Goal: Information Seeking & Learning: Learn about a topic

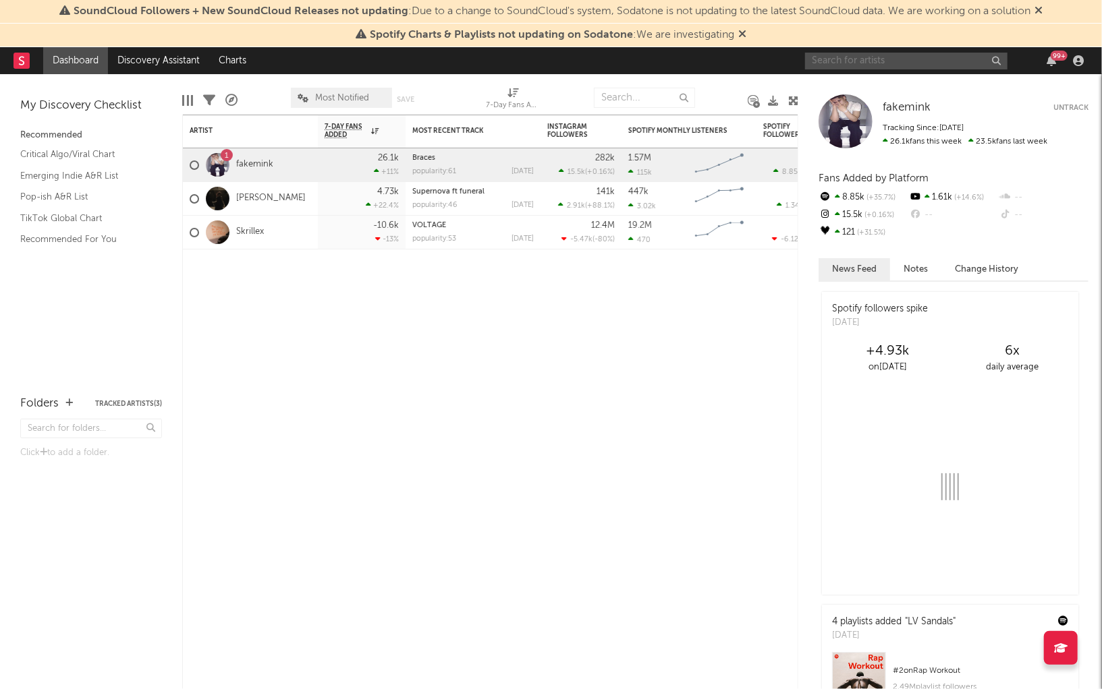
click at [883, 55] on input "text" at bounding box center [906, 61] width 202 height 17
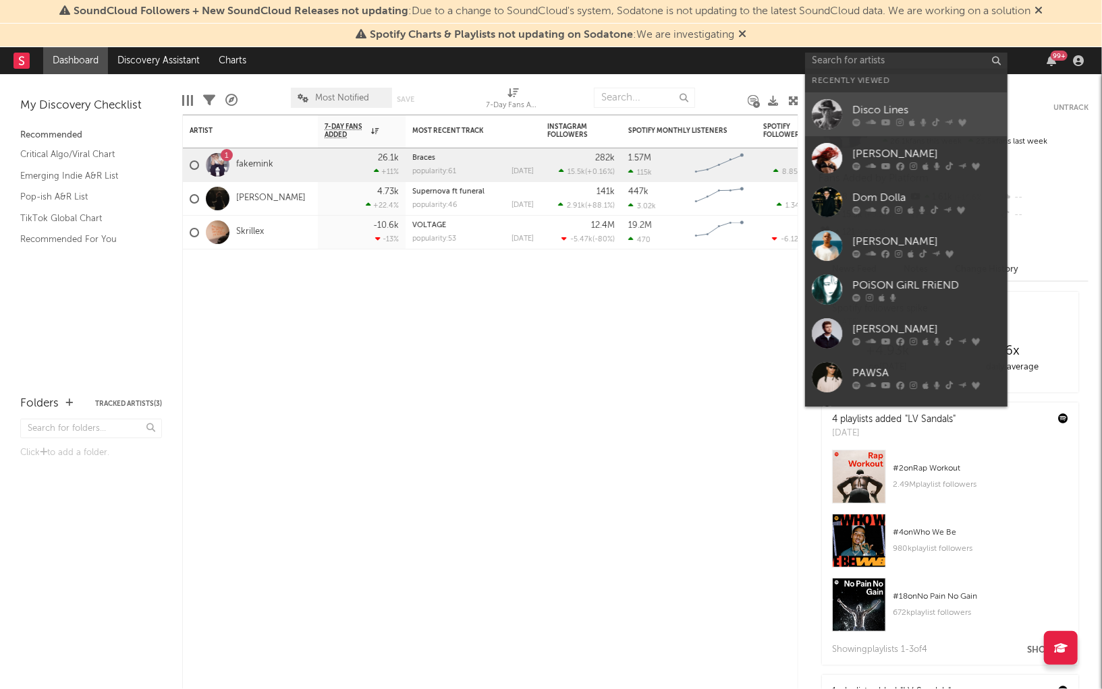
click at [886, 105] on div "Disco Lines" at bounding box center [926, 110] width 148 height 16
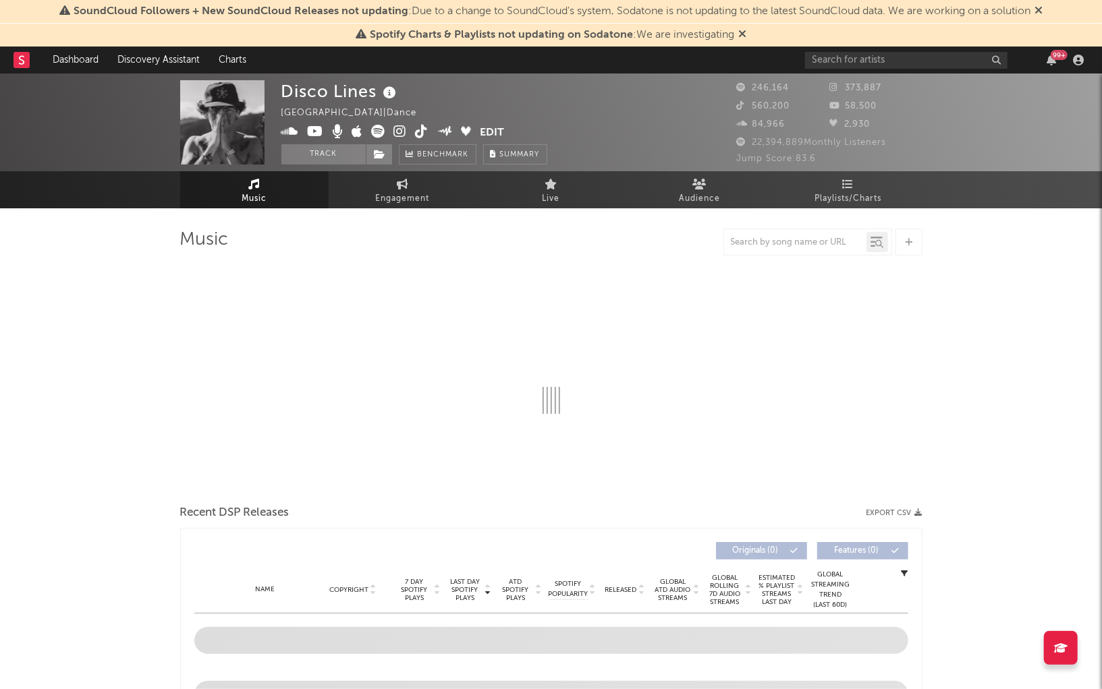
select select "6m"
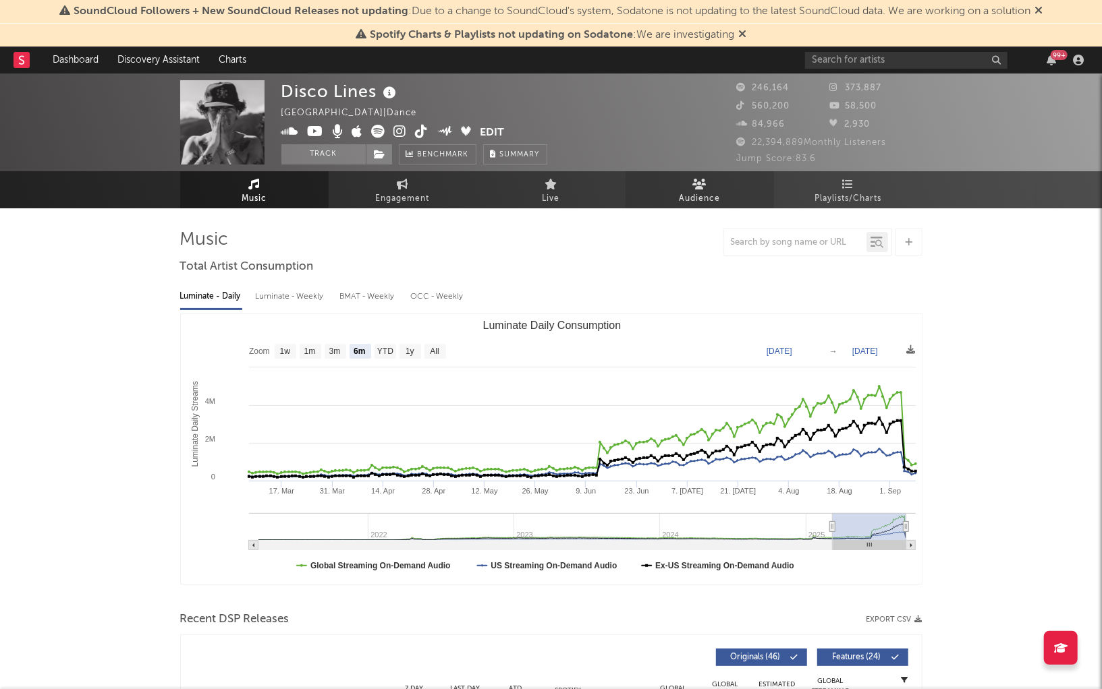
click at [685, 192] on span "Audience" at bounding box center [699, 199] width 41 height 16
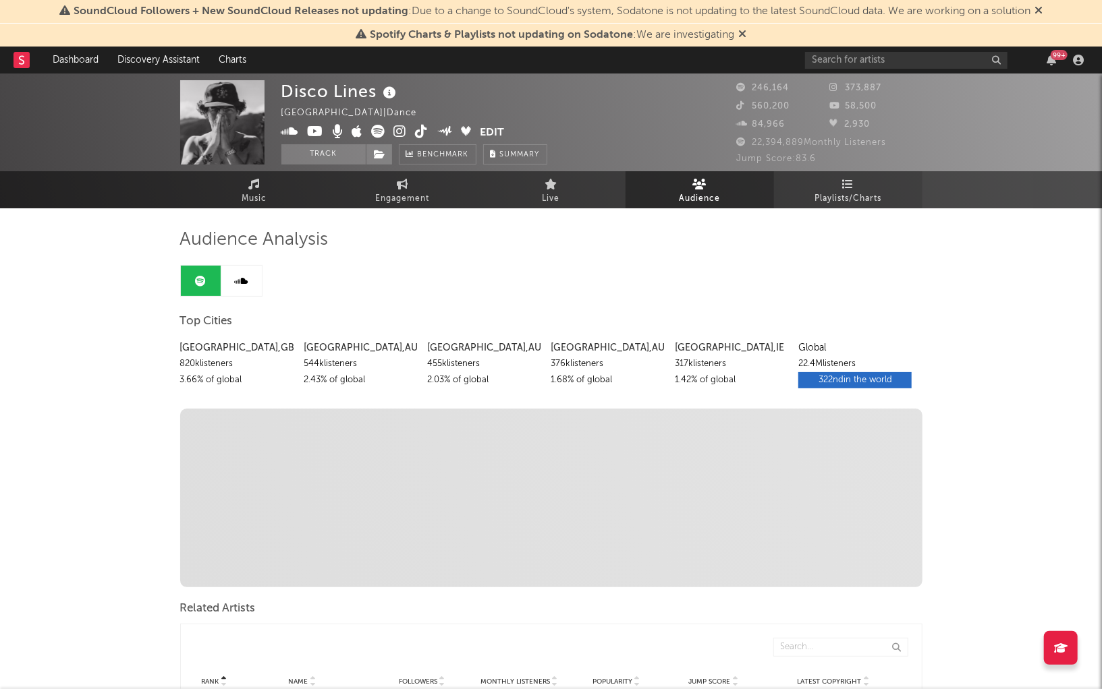
click at [845, 184] on icon at bounding box center [847, 184] width 11 height 11
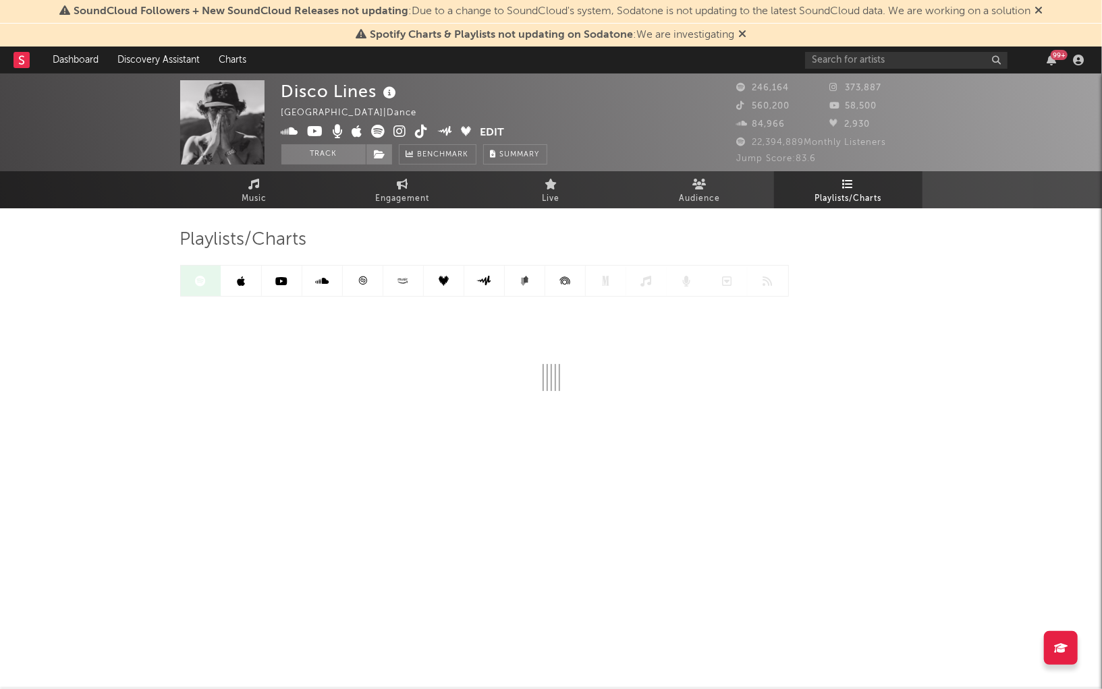
click at [323, 287] on link at bounding box center [322, 281] width 40 height 30
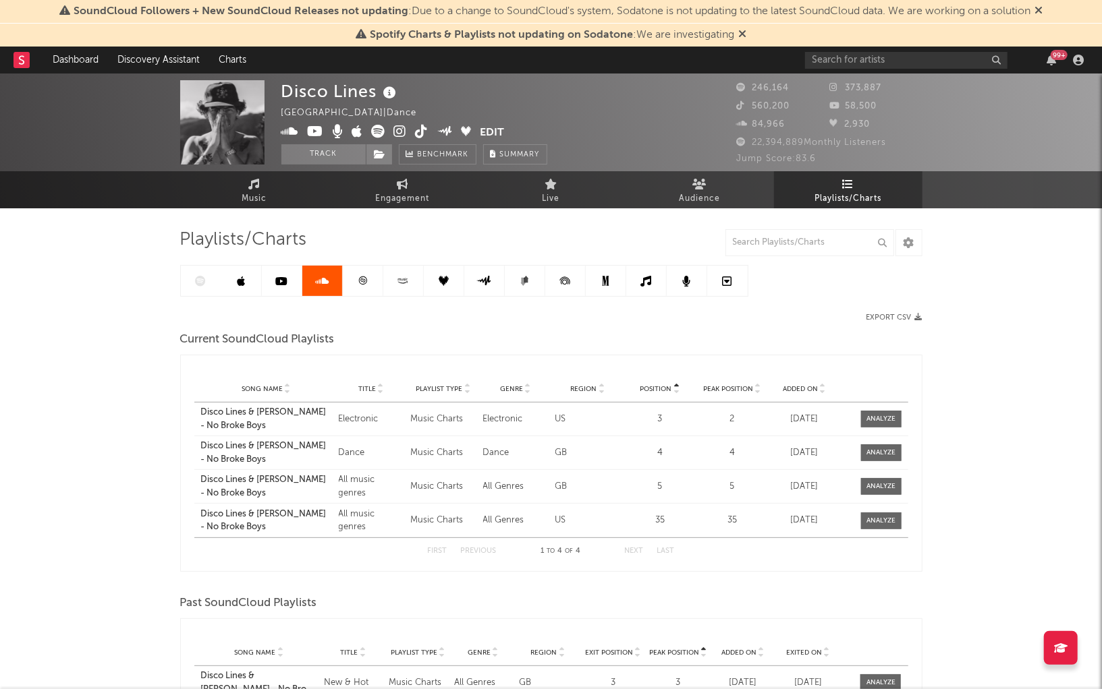
click at [239, 283] on icon at bounding box center [241, 281] width 8 height 11
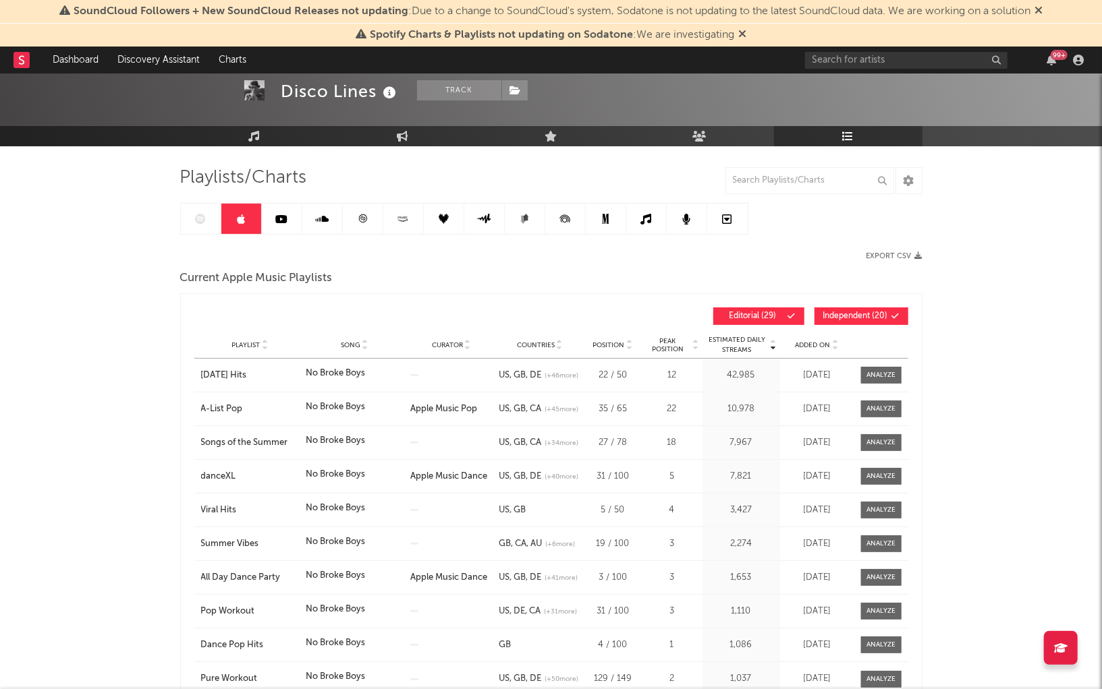
scroll to position [65, 0]
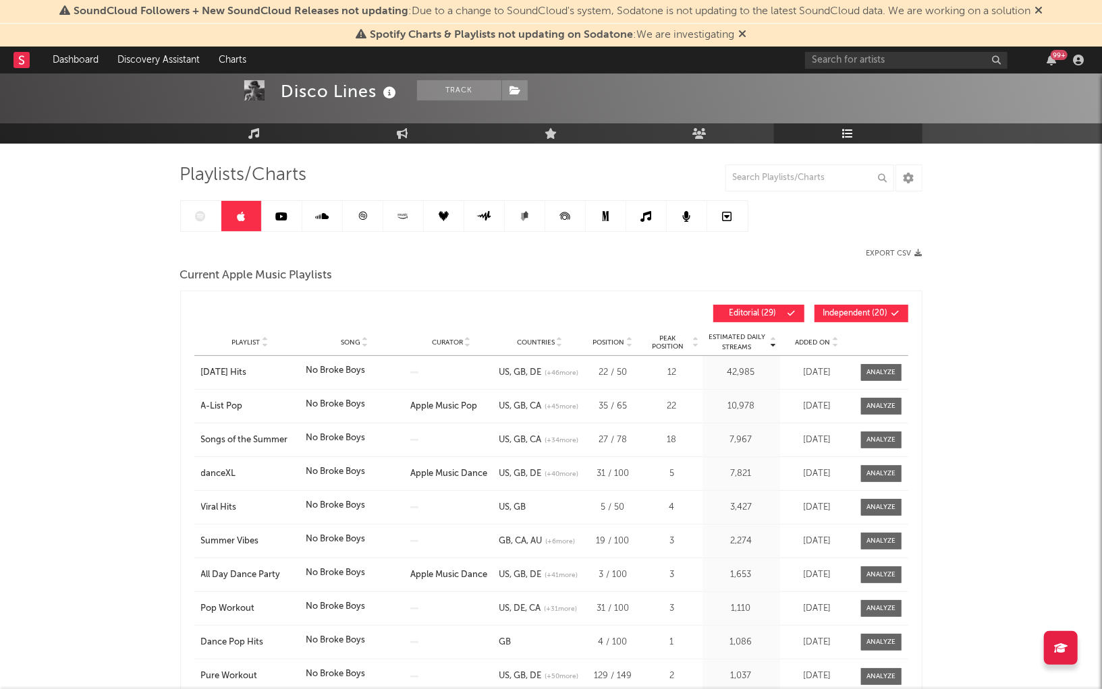
click at [853, 310] on span "Independent ( 20 )" at bounding box center [855, 314] width 65 height 8
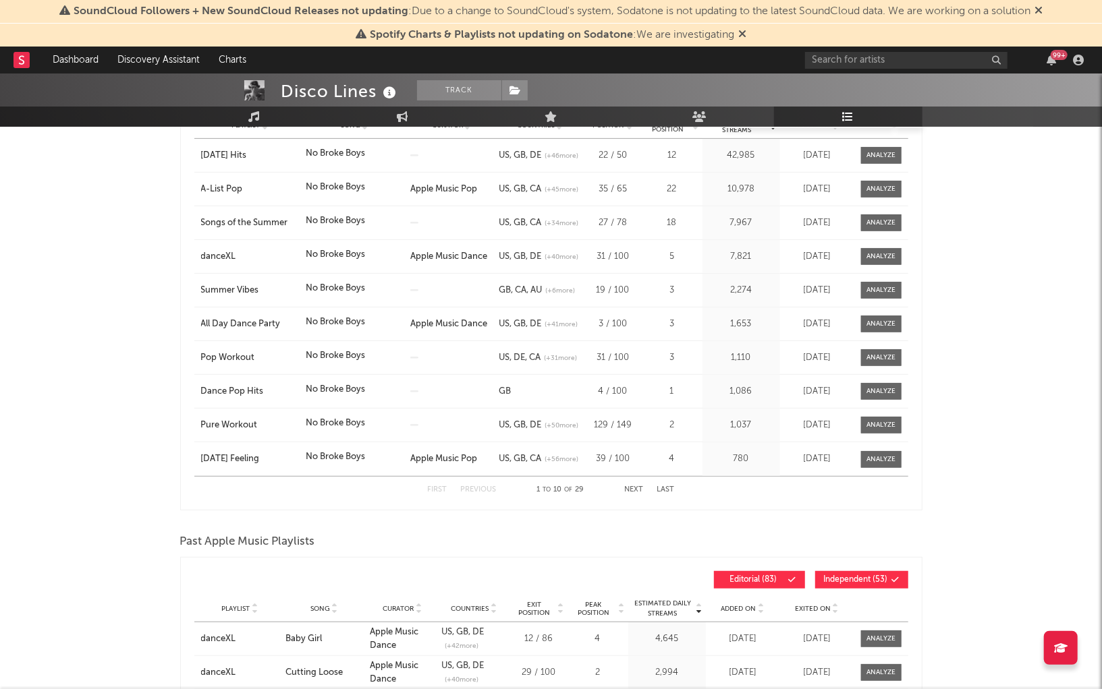
scroll to position [221, 0]
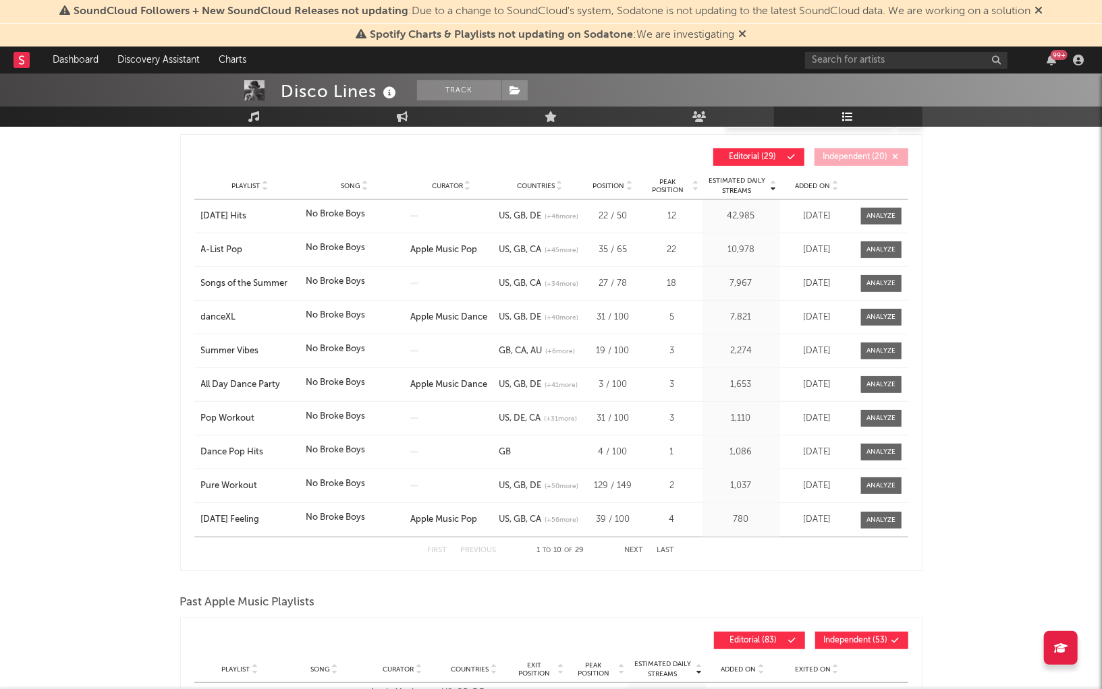
click at [351, 182] on span "Song" at bounding box center [351, 186] width 20 height 8
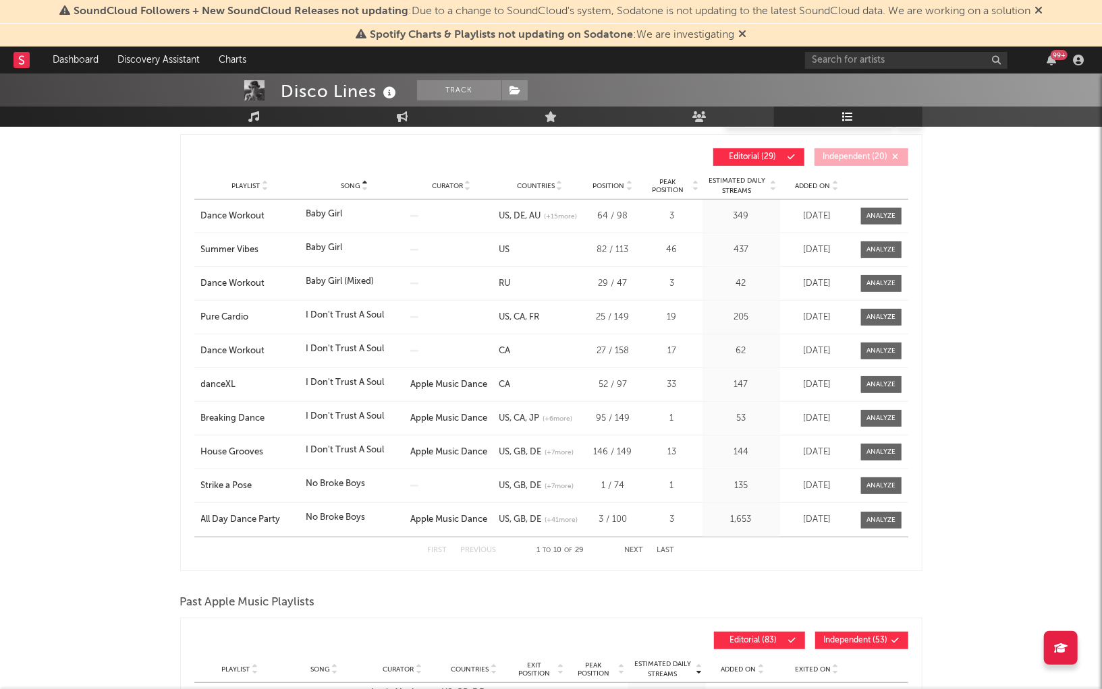
click at [254, 177] on div "Playlist Song Curator Genre Countries Country Chart Type Position Peak Position…" at bounding box center [551, 186] width 714 height 27
click at [254, 184] on span "Playlist" at bounding box center [245, 186] width 28 height 8
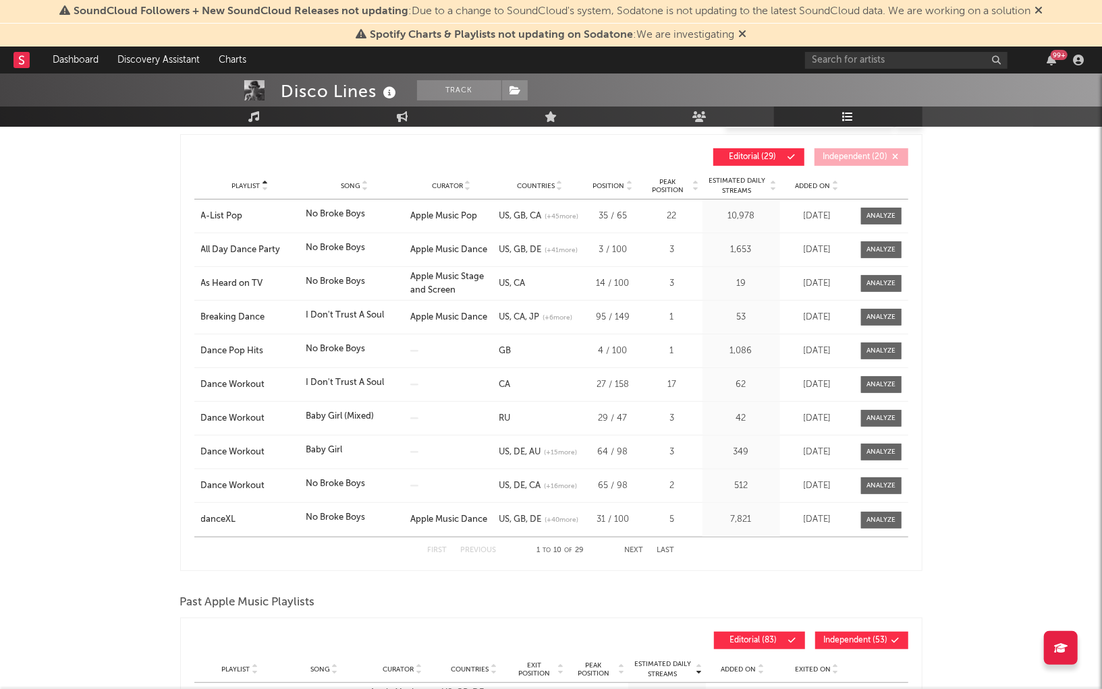
click at [634, 549] on button "Next" at bounding box center [634, 550] width 19 height 7
